Goal: Task Accomplishment & Management: Use online tool/utility

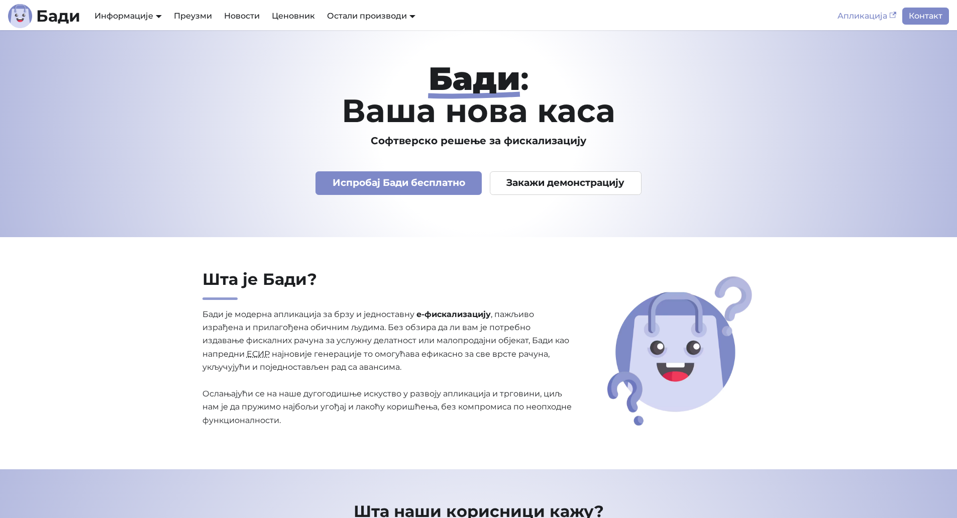
click at [878, 16] on link "Апликација" at bounding box center [866, 16] width 71 height 17
click at [873, 20] on link "Апликација" at bounding box center [866, 16] width 71 height 17
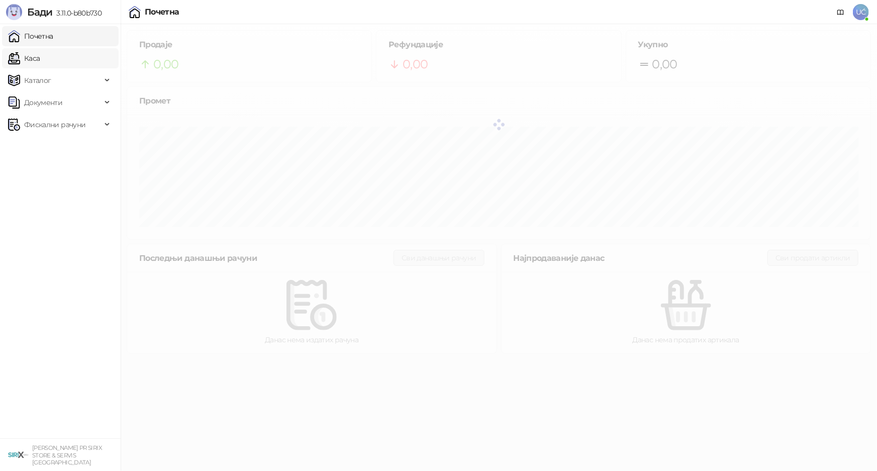
drag, startPoint x: 71, startPoint y: 49, endPoint x: 79, endPoint y: 50, distance: 7.6
click at [40, 49] on link "Каса" at bounding box center [24, 58] width 32 height 20
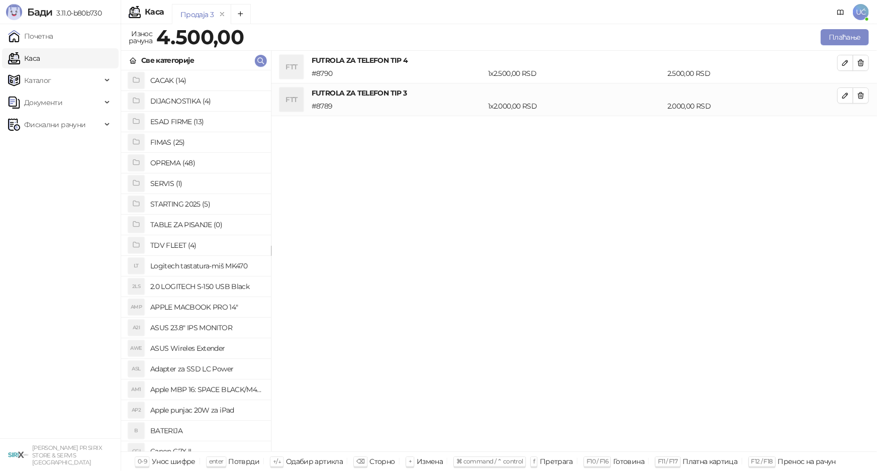
click at [203, 161] on h4 "OPREMA (48)" at bounding box center [206, 163] width 113 height 16
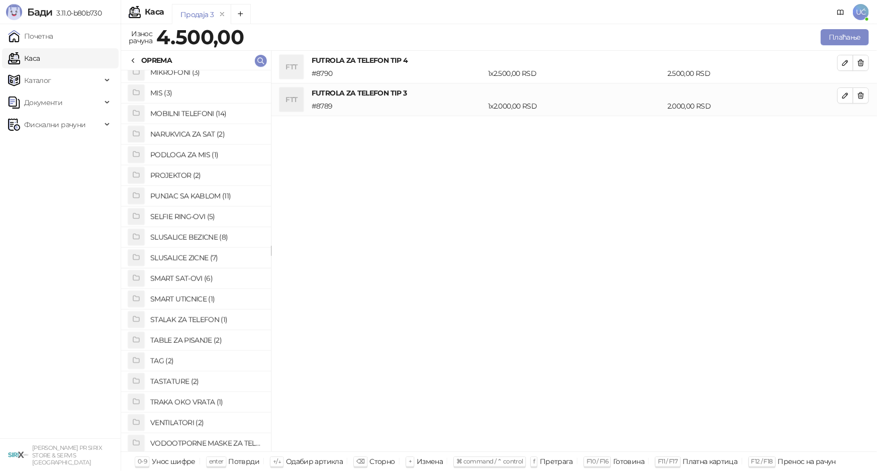
scroll to position [457, 0]
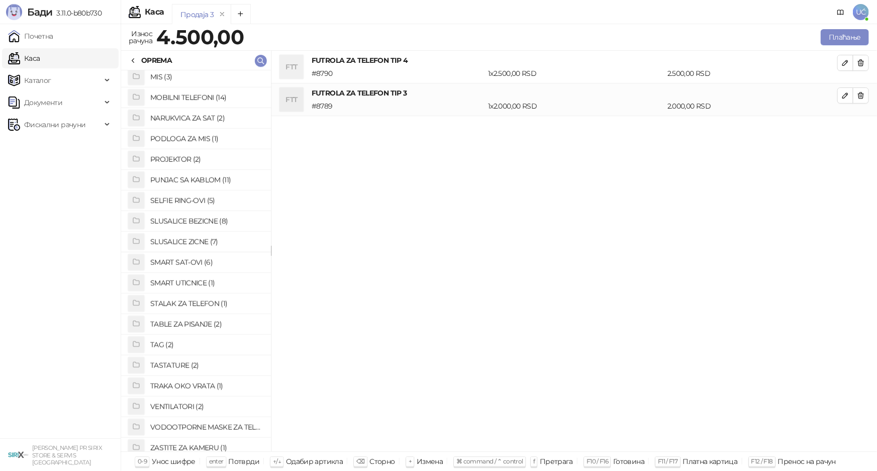
click at [198, 223] on h4 "SLUSALICE BEZICNE (8)" at bounding box center [206, 221] width 113 height 16
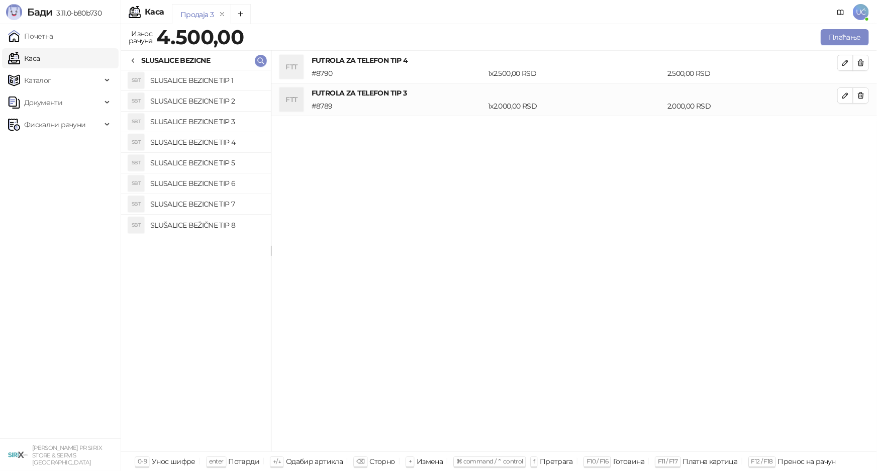
click at [213, 83] on h4 "SLUSALICE BEZICNE TIP 1" at bounding box center [206, 80] width 113 height 16
click at [861, 60] on icon "button" at bounding box center [861, 63] width 6 height 6
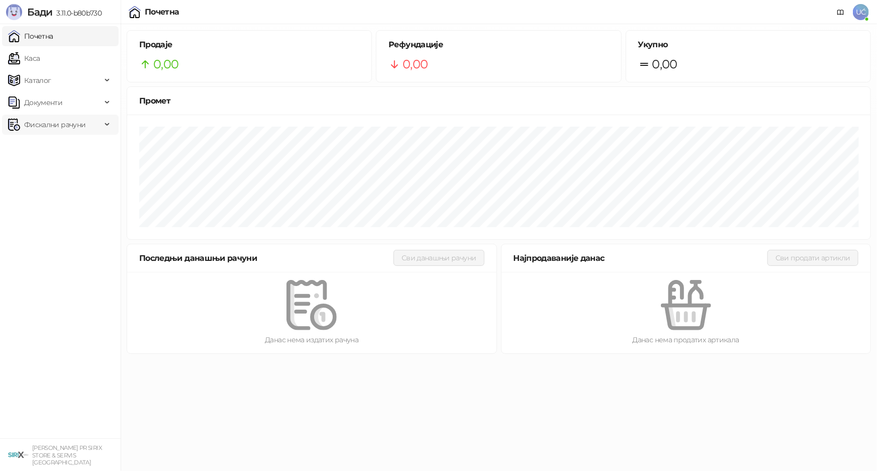
click at [51, 124] on span "Фискални рачуни" at bounding box center [54, 125] width 61 height 20
click at [45, 174] on link "По данима" at bounding box center [38, 169] width 53 height 20
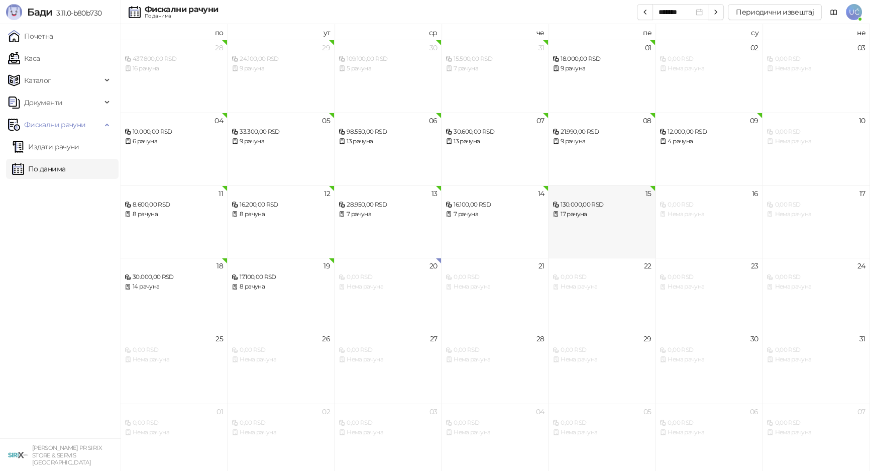
click at [575, 205] on div "130.000,00 RSD" at bounding box center [602, 205] width 98 height 10
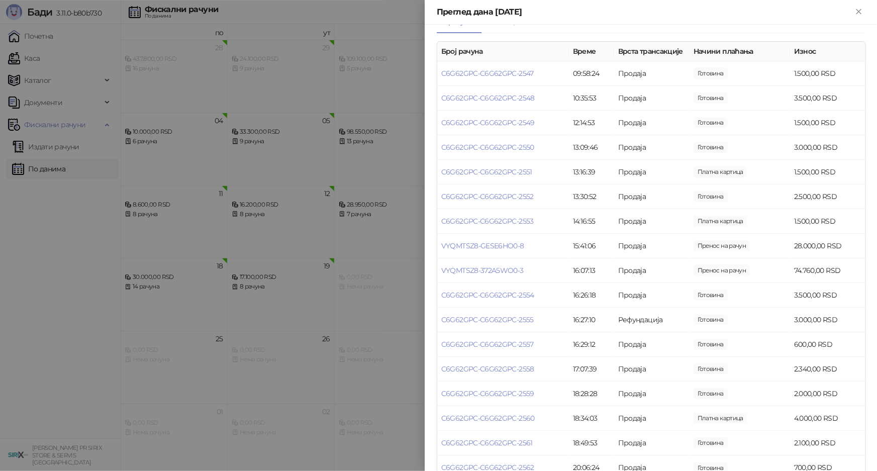
scroll to position [137, 0]
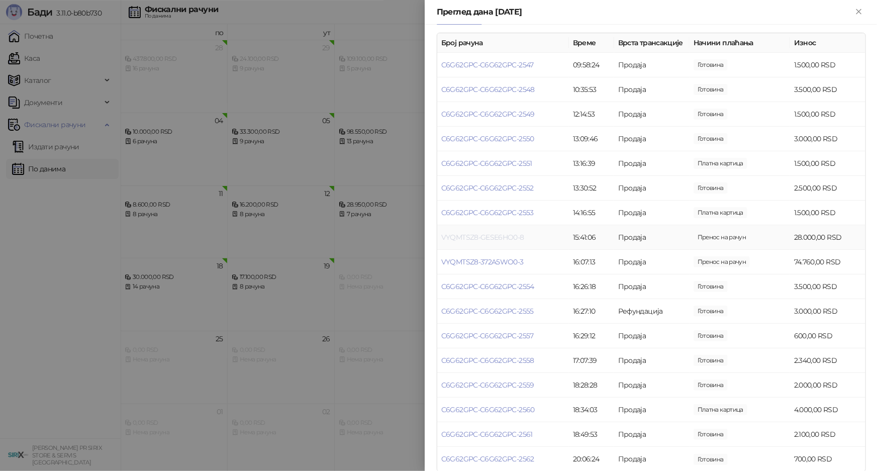
click at [504, 242] on link "VYQMTSZ8-GESE6HO0-8" at bounding box center [482, 237] width 83 height 9
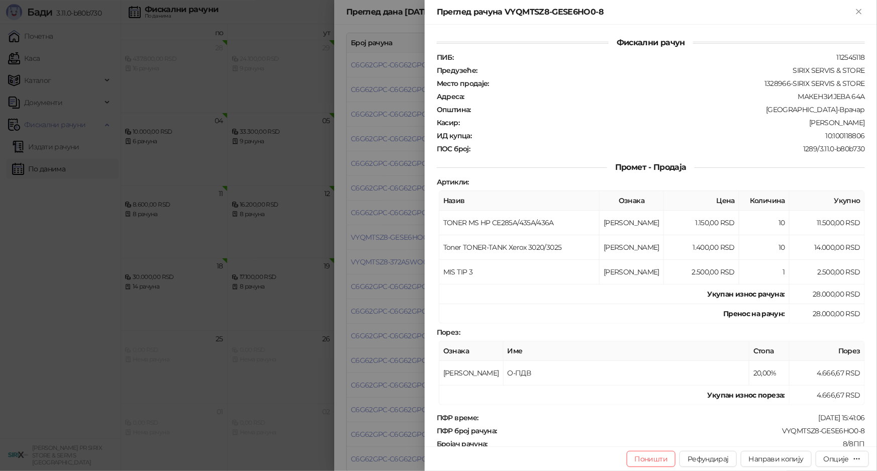
scroll to position [228, 0]
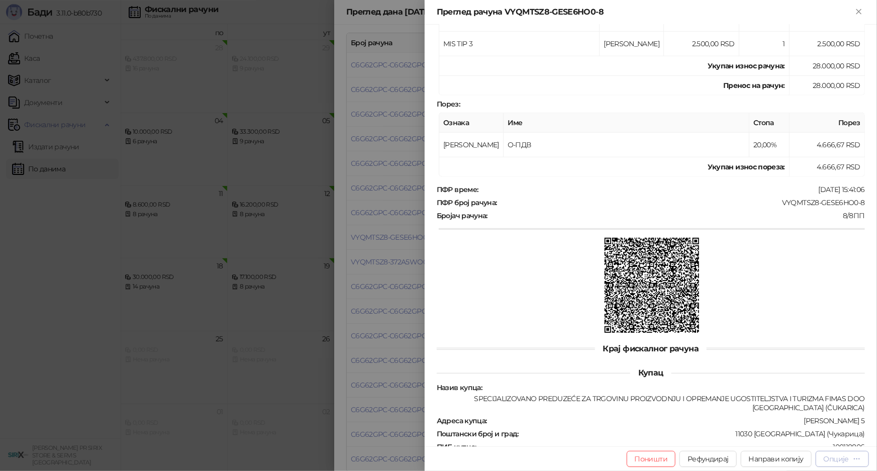
click at [840, 459] on div "Опције" at bounding box center [835, 458] width 25 height 9
click at [804, 442] on span "Преузми у ПДФ формату" at bounding box center [799, 438] width 123 height 11
click at [372, 120] on div at bounding box center [438, 235] width 877 height 471
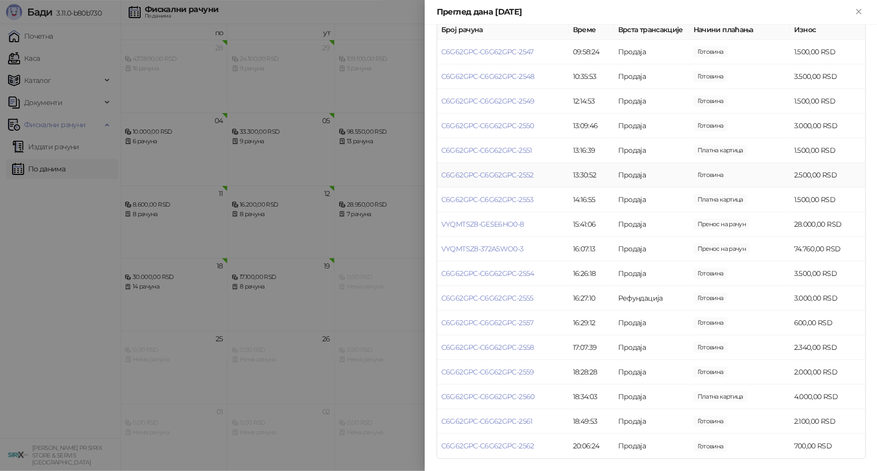
scroll to position [160, 0]
click at [506, 246] on link "VYQMTSZ8-372A5WO0-3" at bounding box center [482, 248] width 82 height 9
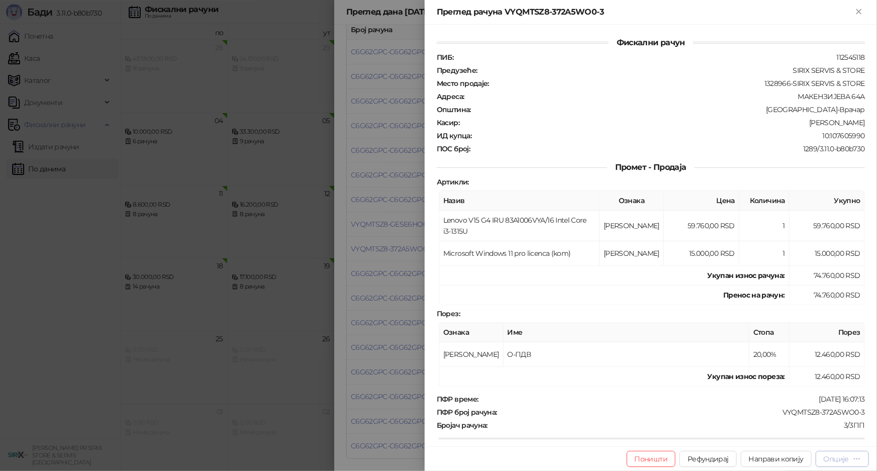
click at [857, 463] on div "button" at bounding box center [857, 459] width 8 height 10
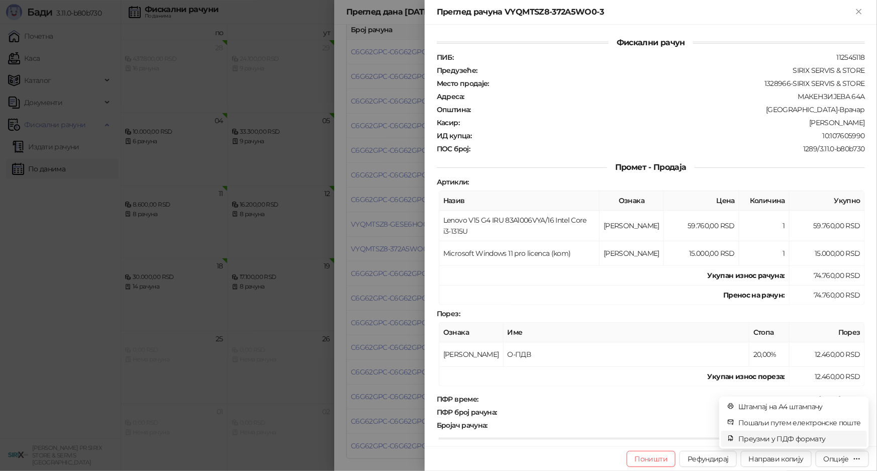
click at [823, 438] on span "Преузми у ПДФ формату" at bounding box center [799, 438] width 123 height 11
